Goal: Information Seeking & Learning: Find specific page/section

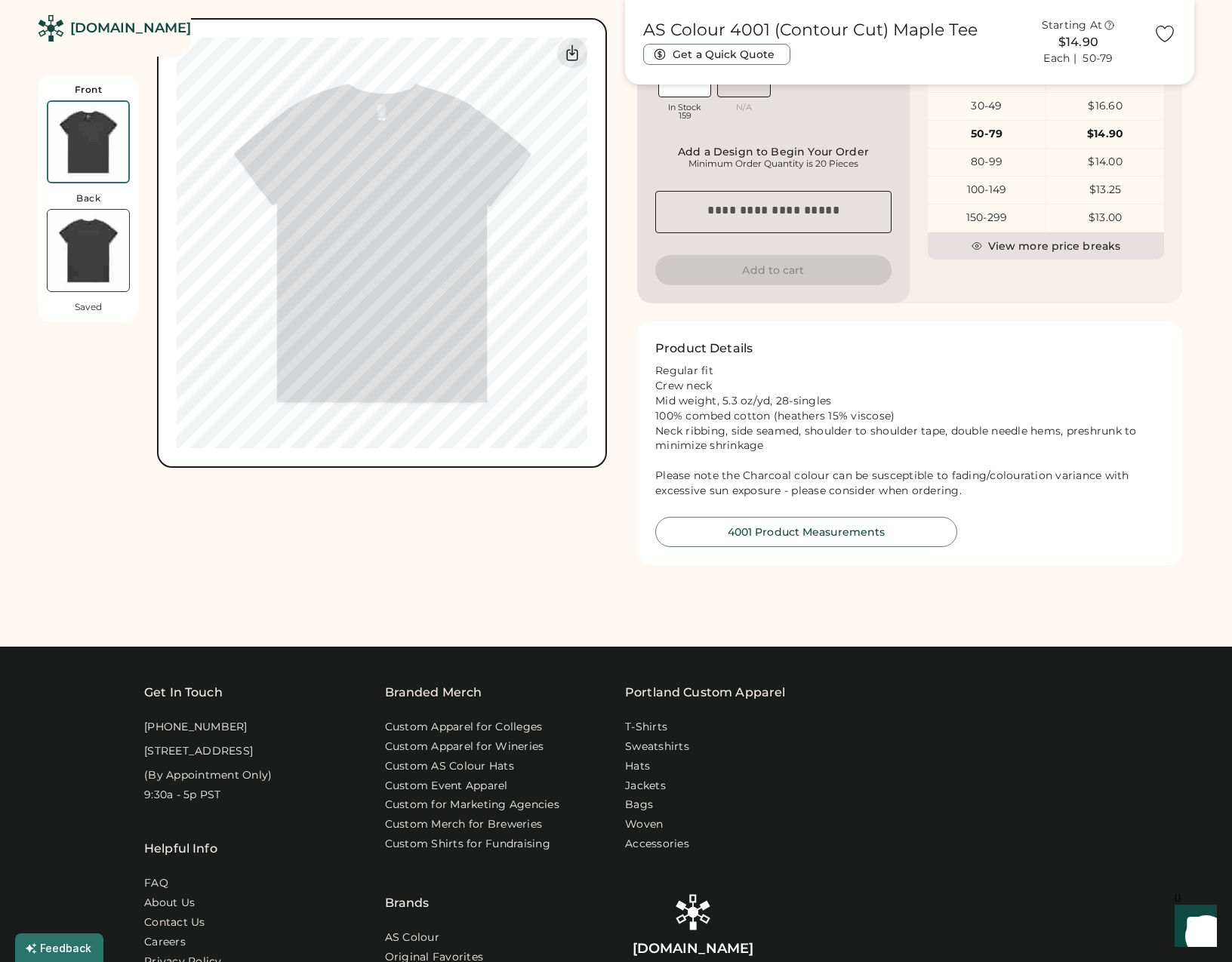
scroll to position [824, 0]
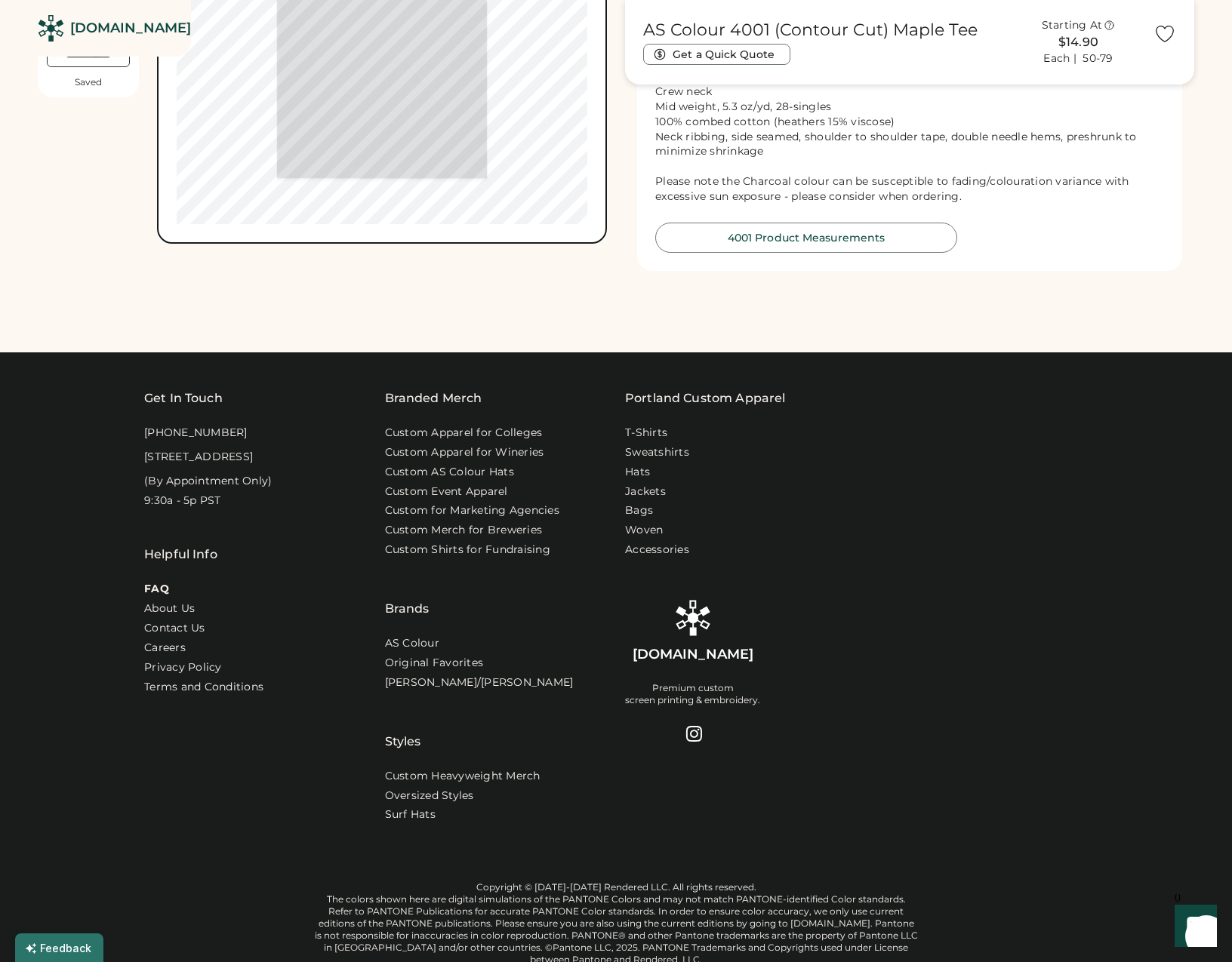
click at [153, 597] on link "FAQ" at bounding box center [156, 589] width 25 height 15
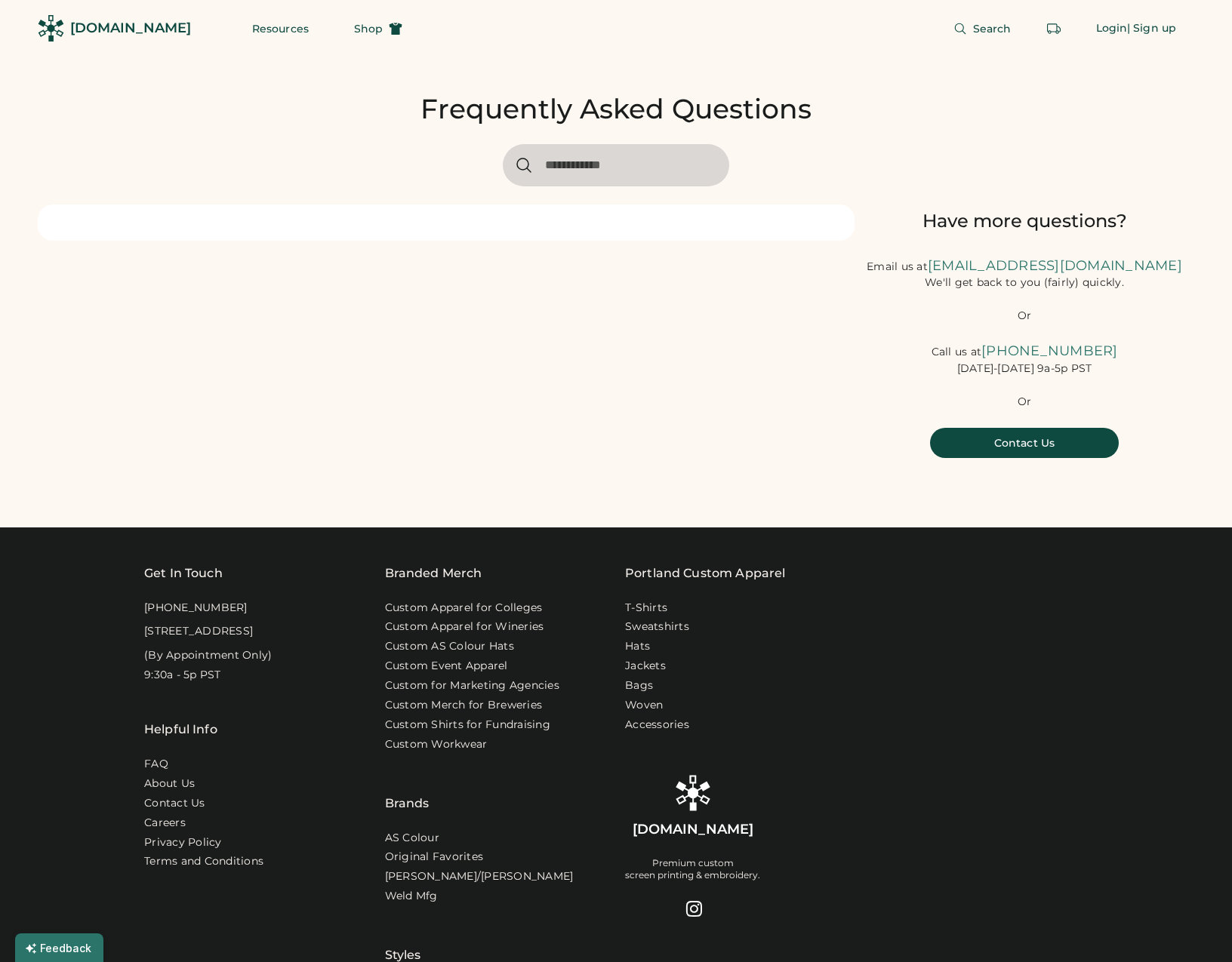
click at [566, 223] on div at bounding box center [446, 222] width 817 height 36
click at [574, 174] on input "input" at bounding box center [616, 165] width 226 height 42
type input "****"
click at [526, 168] on icon at bounding box center [523, 165] width 14 height 14
click at [614, 168] on input "input" at bounding box center [616, 165] width 226 height 42
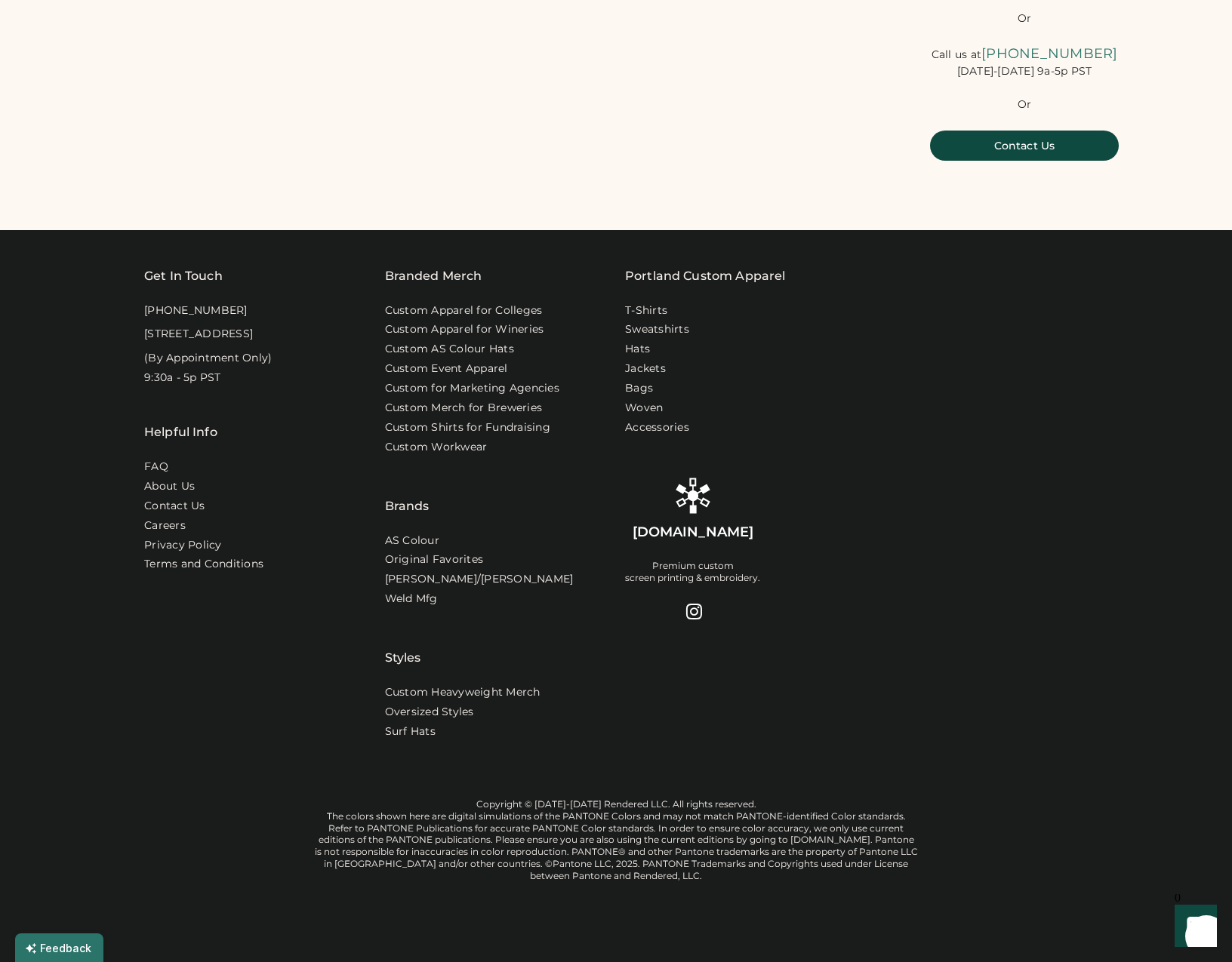
scroll to position [318, 0]
click at [687, 603] on div at bounding box center [692, 611] width 18 height 18
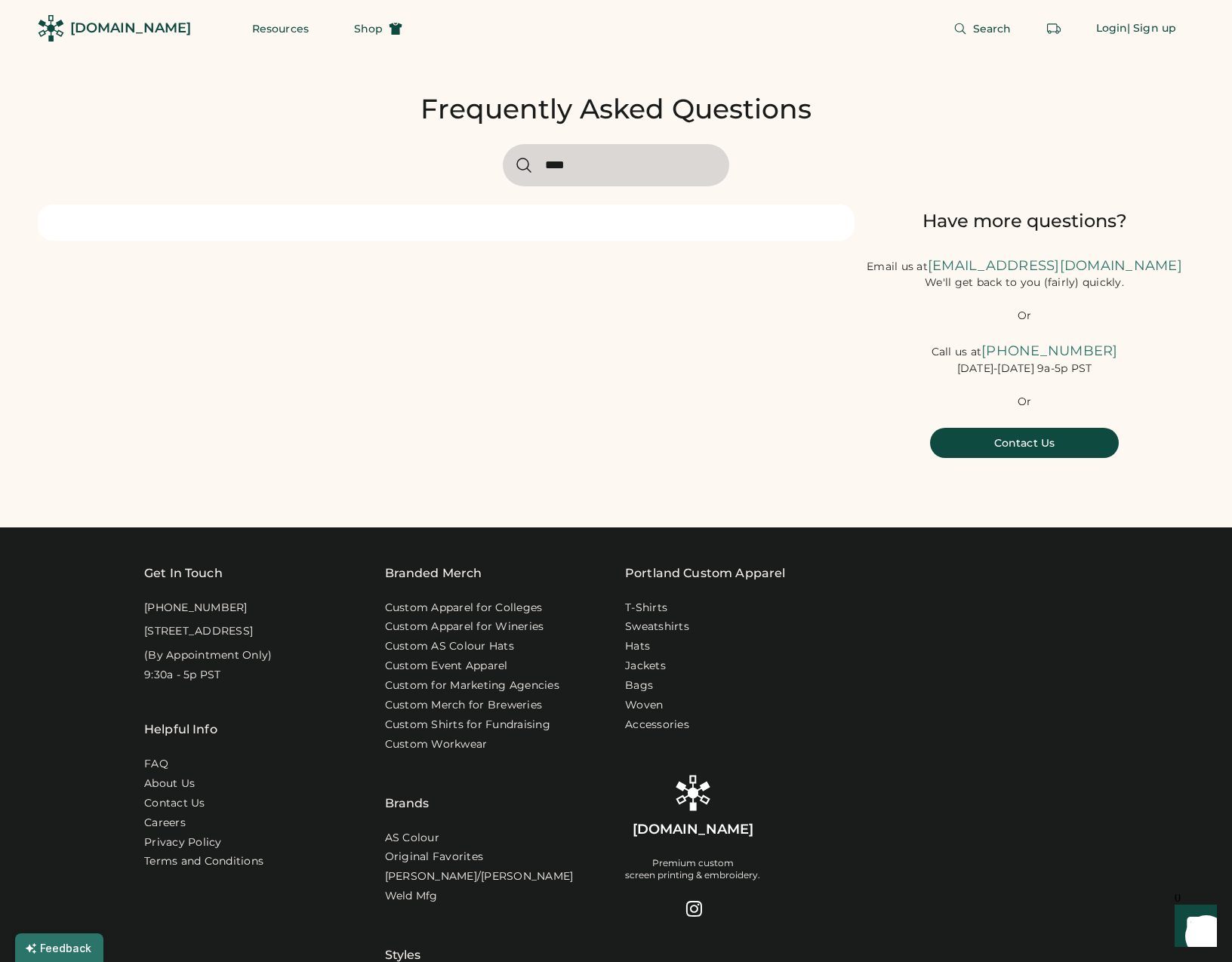
click at [124, 32] on div "[DOMAIN_NAME]" at bounding box center [130, 27] width 120 height 19
